Goal: Task Accomplishment & Management: Complete application form

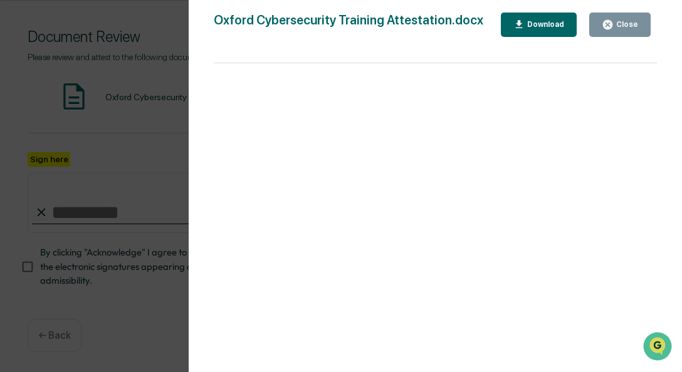
click at [624, 22] on div "Close" at bounding box center [626, 24] width 24 height 9
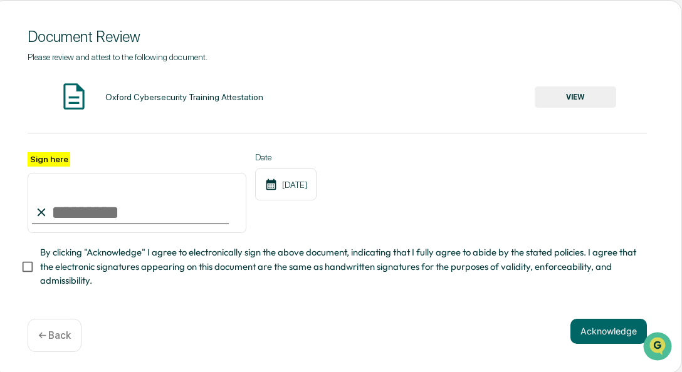
drag, startPoint x: 73, startPoint y: 212, endPoint x: 159, endPoint y: 223, distance: 86.4
click at [74, 212] on input "Sign here" at bounding box center [137, 203] width 219 height 60
type input "**********"
drag, startPoint x: 495, startPoint y: 202, endPoint x: 474, endPoint y: 210, distance: 22.8
click at [500, 200] on div "**********" at bounding box center [337, 192] width 619 height 81
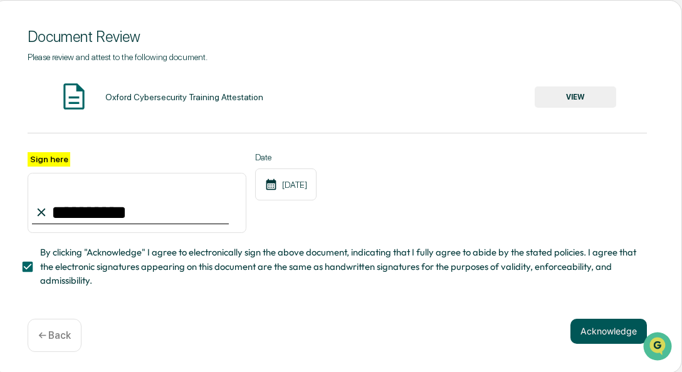
click at [589, 330] on button "Acknowledge" at bounding box center [608, 331] width 76 height 25
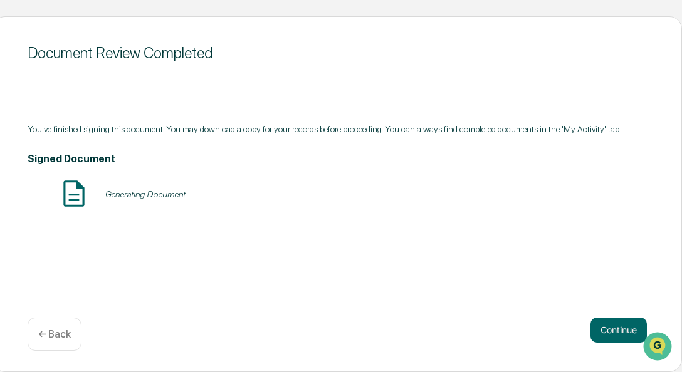
scroll to position [133, 110]
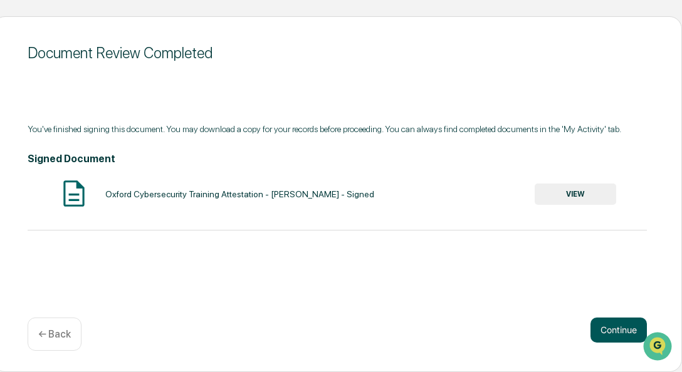
click at [615, 330] on button "Continue" at bounding box center [618, 330] width 56 height 25
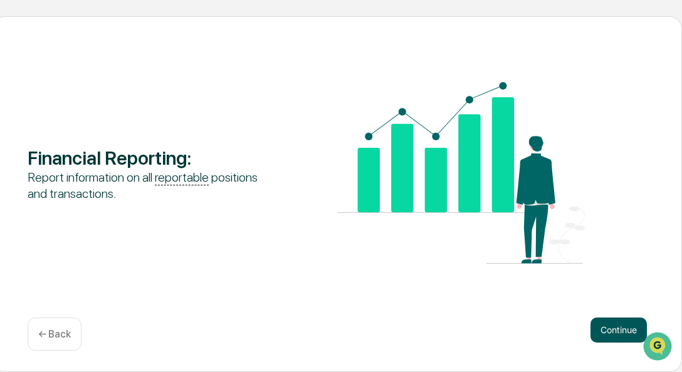
drag, startPoint x: 609, startPoint y: 328, endPoint x: 604, endPoint y: 324, distance: 7.1
click at [609, 327] on button "Continue" at bounding box center [618, 330] width 56 height 25
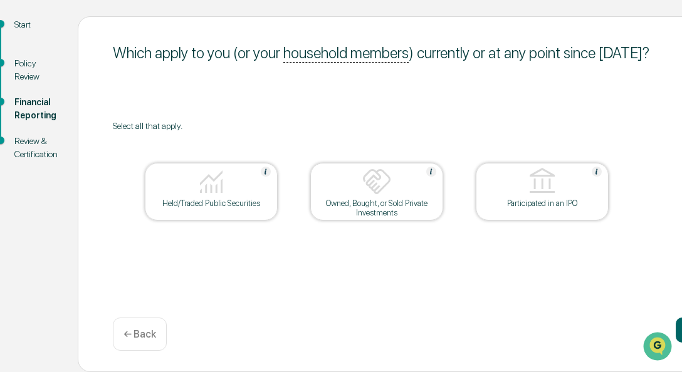
scroll to position [133, 21]
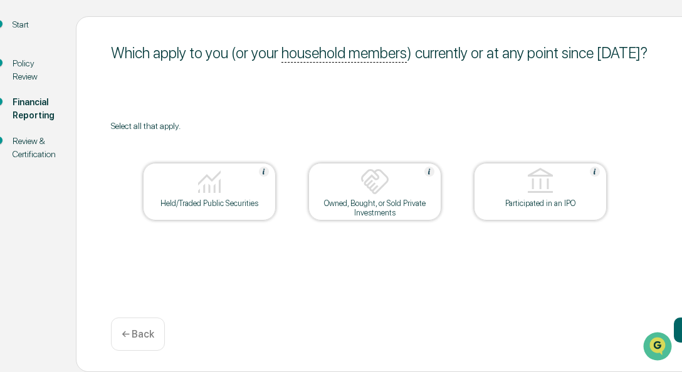
click at [224, 194] on img at bounding box center [209, 182] width 30 height 30
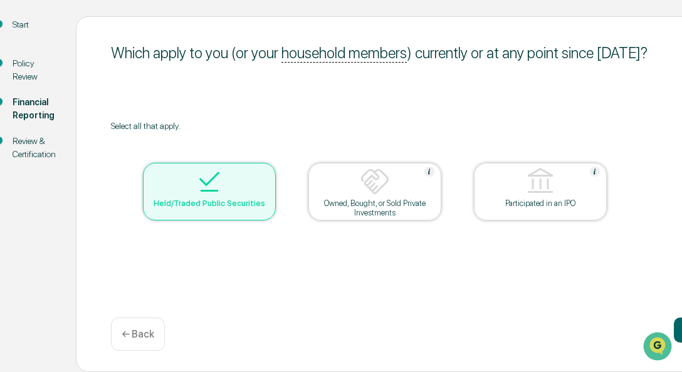
click at [383, 196] on img at bounding box center [375, 182] width 30 height 30
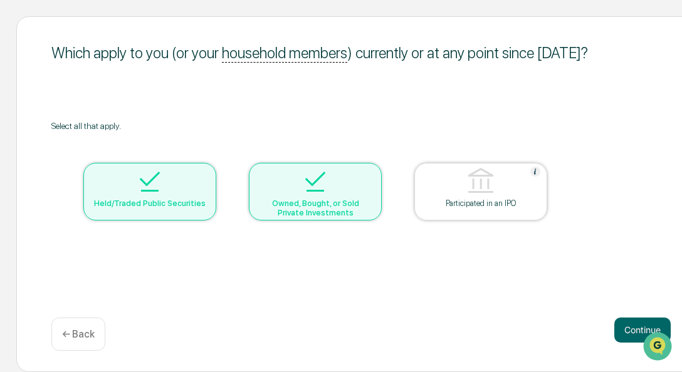
scroll to position [133, 110]
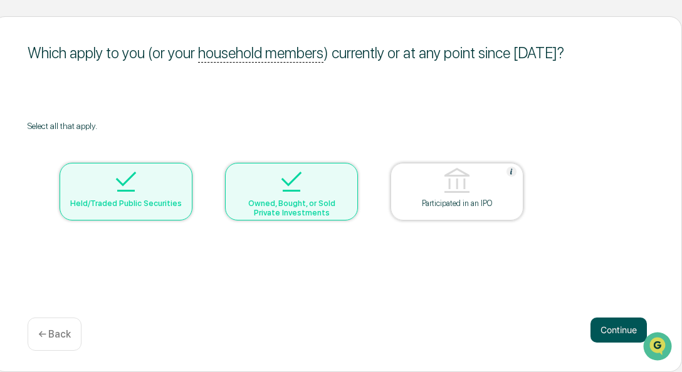
drag, startPoint x: 609, startPoint y: 330, endPoint x: 605, endPoint y: 325, distance: 6.5
click at [609, 330] on button "Continue" at bounding box center [618, 330] width 56 height 25
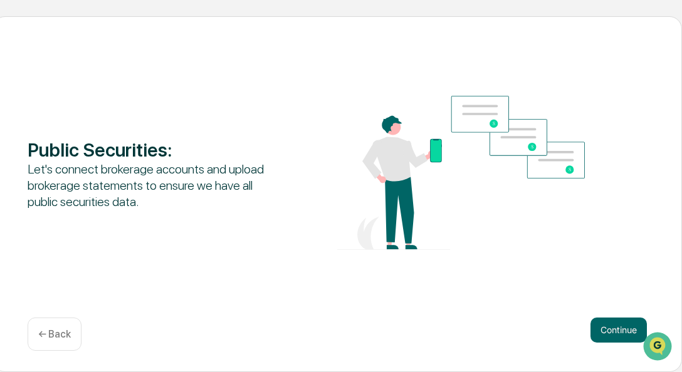
drag, startPoint x: 624, startPoint y: 329, endPoint x: 582, endPoint y: 315, distance: 44.2
click at [623, 329] on button "Continue" at bounding box center [618, 330] width 56 height 25
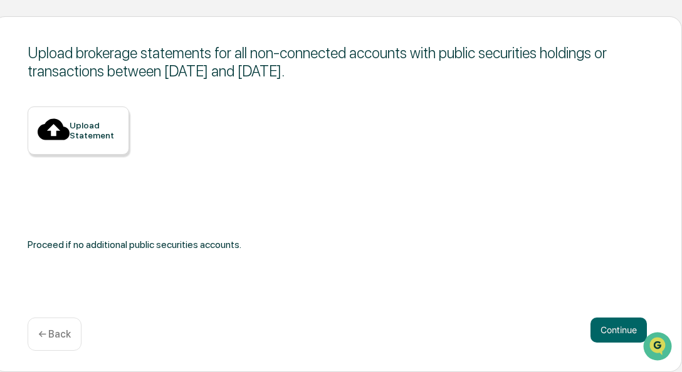
click at [112, 139] on div "Upload Statement" at bounding box center [95, 130] width 50 height 20
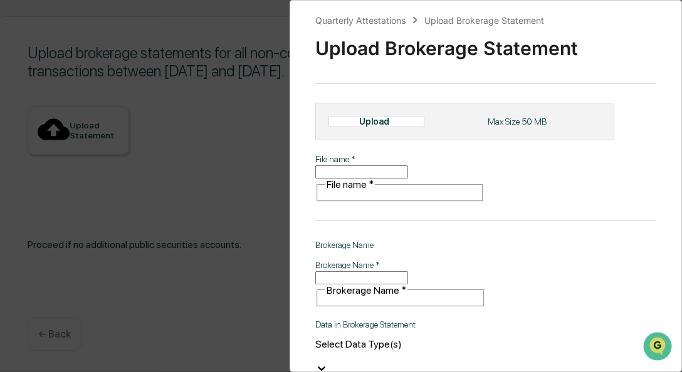
click at [128, 159] on div "Quarterly Attestations Upload Brokerage Statement Upload Brokerage Statement Up…" at bounding box center [341, 186] width 682 height 372
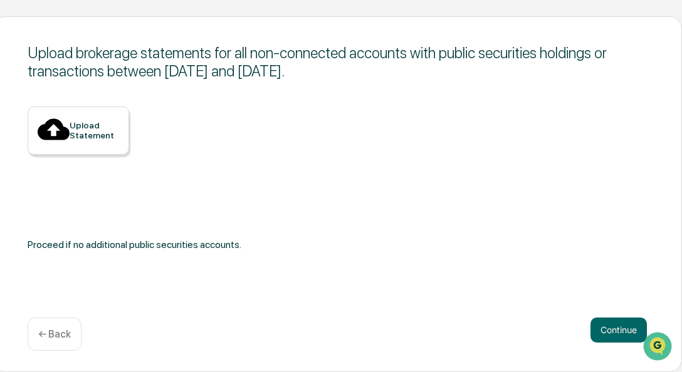
click at [57, 328] on p "← Back" at bounding box center [54, 334] width 33 height 12
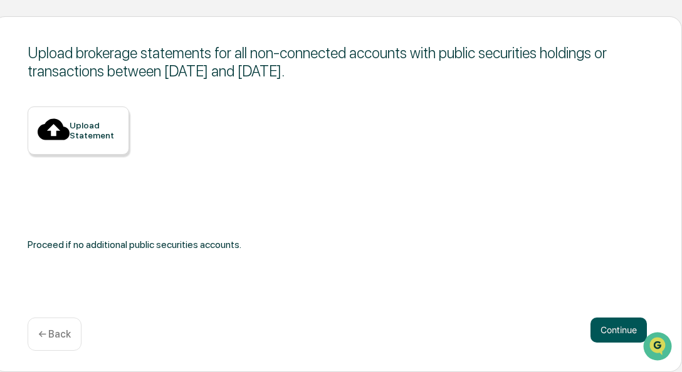
click at [606, 327] on button "Continue" at bounding box center [618, 330] width 56 height 25
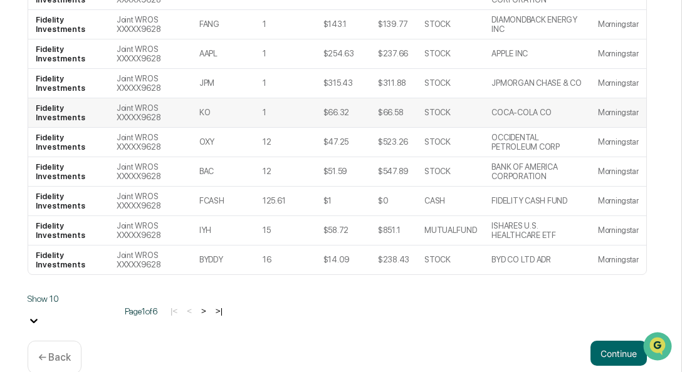
scroll to position [323, 110]
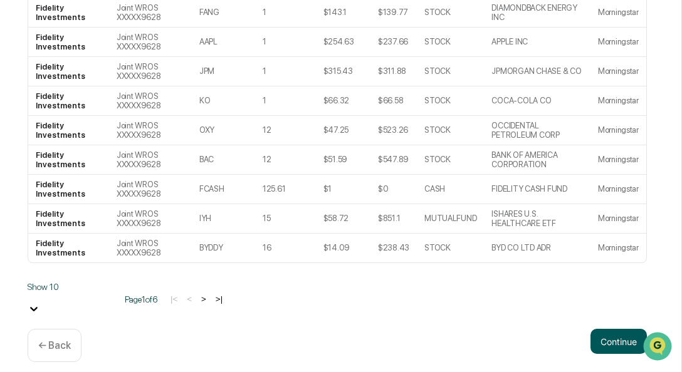
drag, startPoint x: 607, startPoint y: 332, endPoint x: 601, endPoint y: 328, distance: 7.7
click at [607, 332] on button "Continue" at bounding box center [618, 341] width 56 height 25
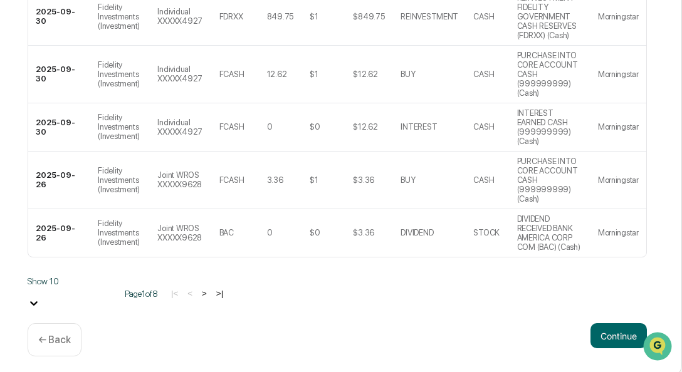
scroll to position [632, 108]
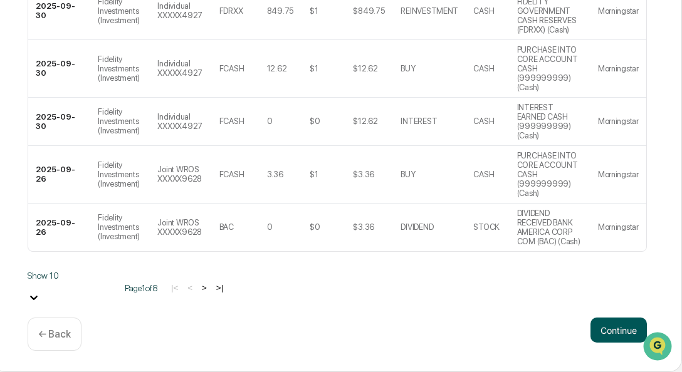
click at [617, 331] on button "Continue" at bounding box center [618, 330] width 56 height 25
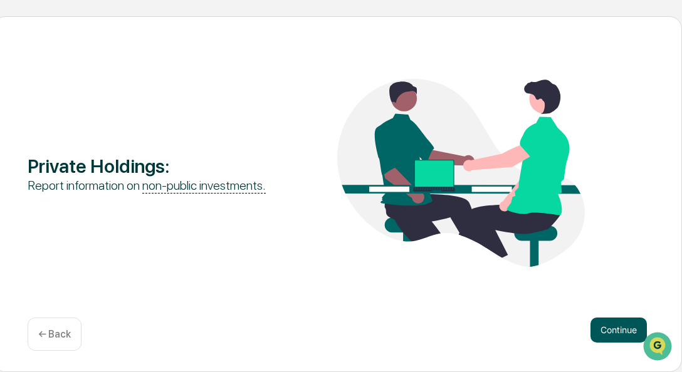
click at [617, 333] on button "Continue" at bounding box center [618, 330] width 56 height 25
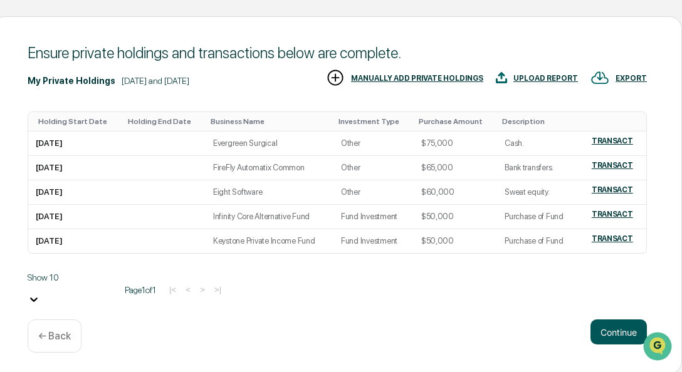
click at [625, 331] on button "Continue" at bounding box center [618, 332] width 56 height 25
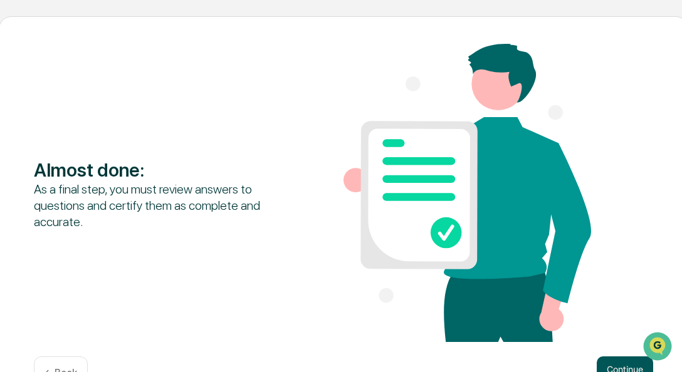
click at [625, 366] on button "Continue" at bounding box center [625, 369] width 56 height 25
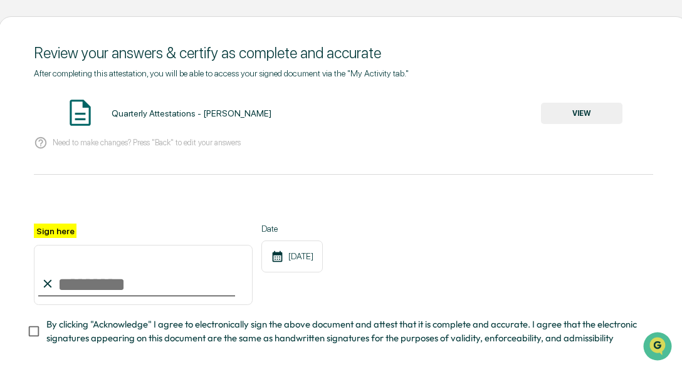
click at [62, 285] on input "Sign here" at bounding box center [143, 275] width 219 height 60
type input "**********"
click at [574, 270] on div "**********" at bounding box center [343, 264] width 619 height 81
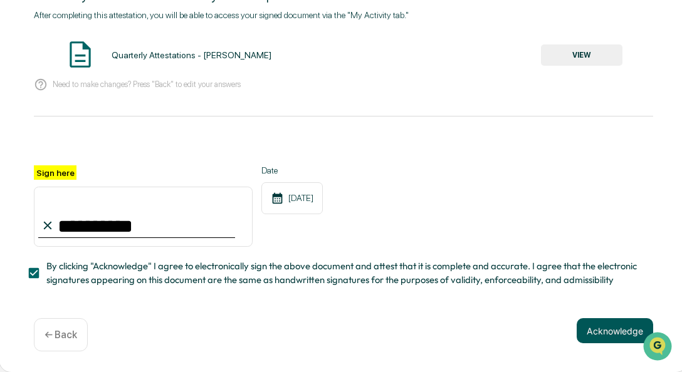
click at [598, 328] on button "Acknowledge" at bounding box center [615, 330] width 76 height 25
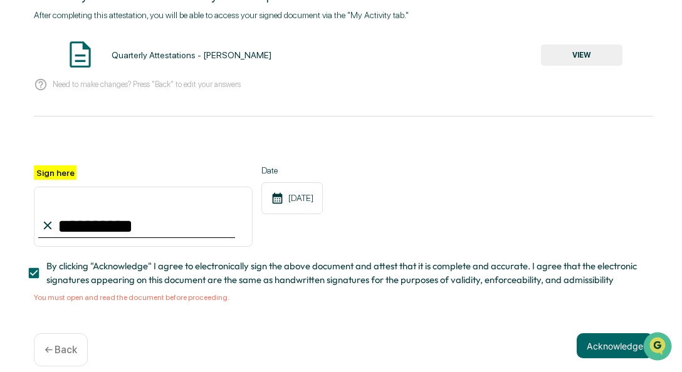
click at [594, 55] on button "VIEW" at bounding box center [581, 55] width 81 height 21
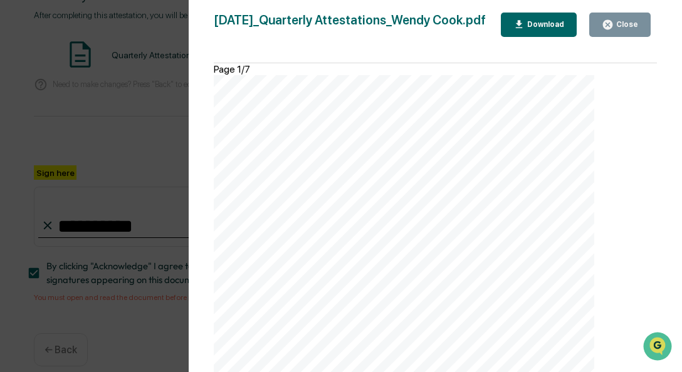
scroll to position [3758, 0]
click at [621, 22] on div "Close" at bounding box center [626, 24] width 24 height 9
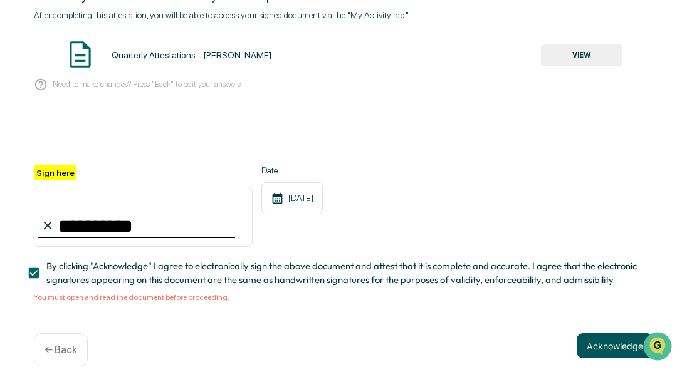
click at [604, 342] on button "Acknowledge" at bounding box center [615, 345] width 76 height 25
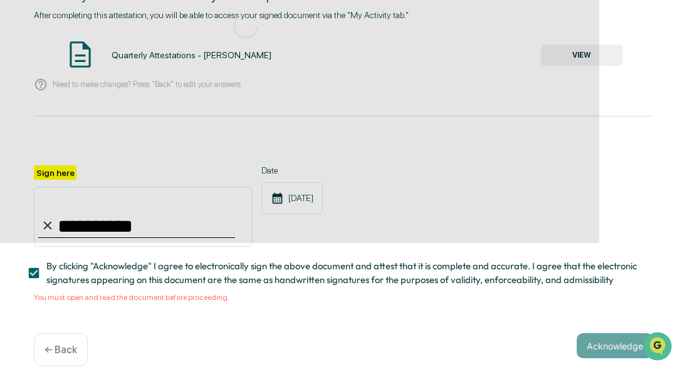
scroll to position [133, 108]
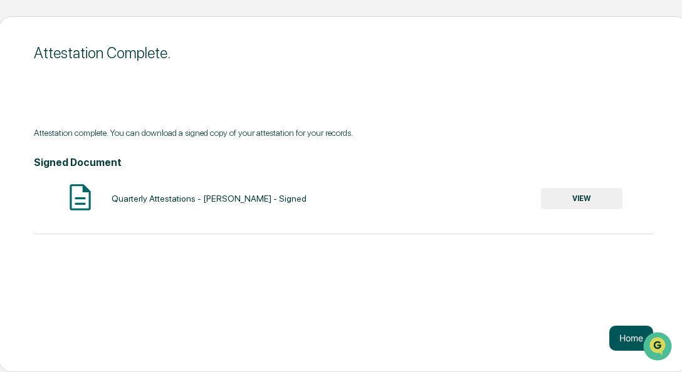
click at [626, 337] on button "Home" at bounding box center [631, 338] width 44 height 25
